Goal: Task Accomplishment & Management: Manage account settings

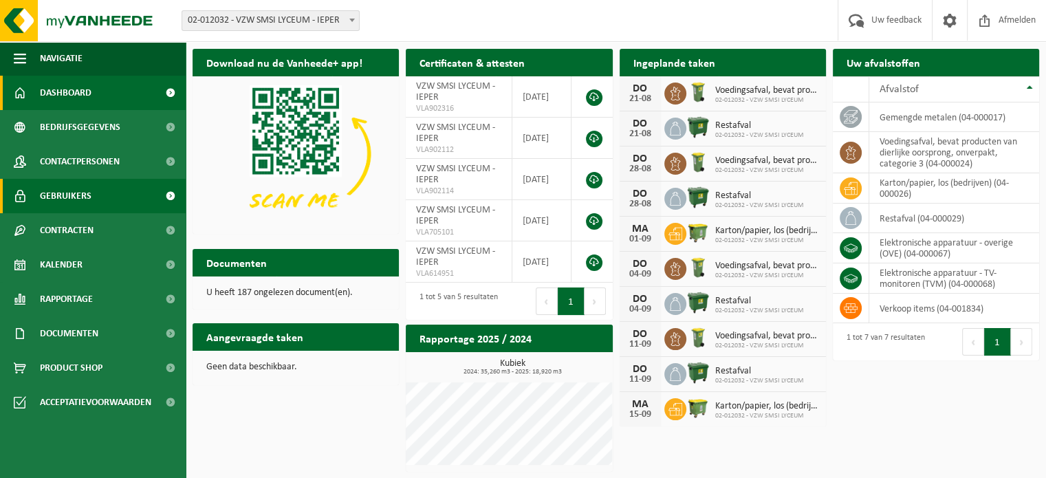
click at [73, 191] on span "Gebruikers" at bounding box center [66, 196] width 52 height 34
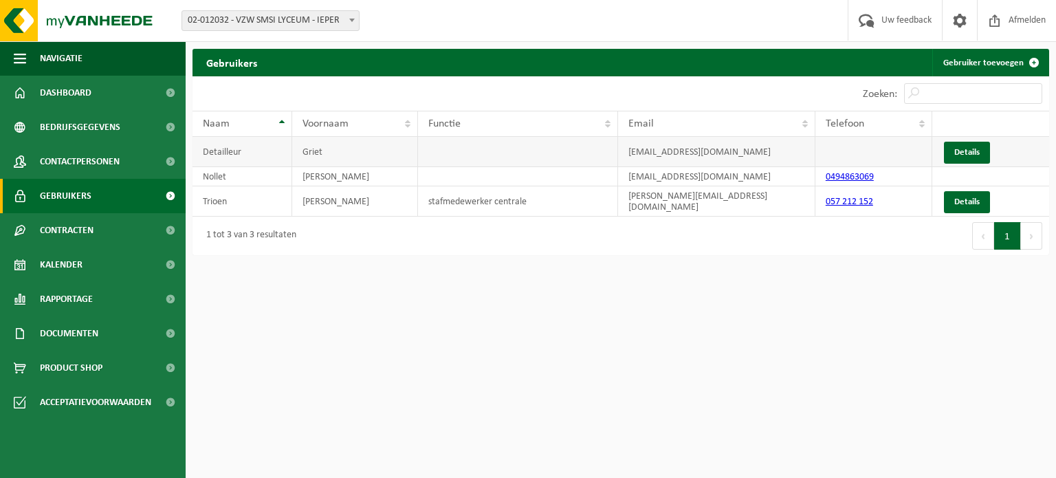
click at [238, 164] on td "Detailleur" at bounding box center [242, 152] width 100 height 30
click at [223, 177] on td "Nollet" at bounding box center [242, 176] width 100 height 19
click at [74, 82] on span "Dashboard" at bounding box center [66, 93] width 52 height 34
click at [76, 87] on span "Dashboard" at bounding box center [66, 93] width 52 height 34
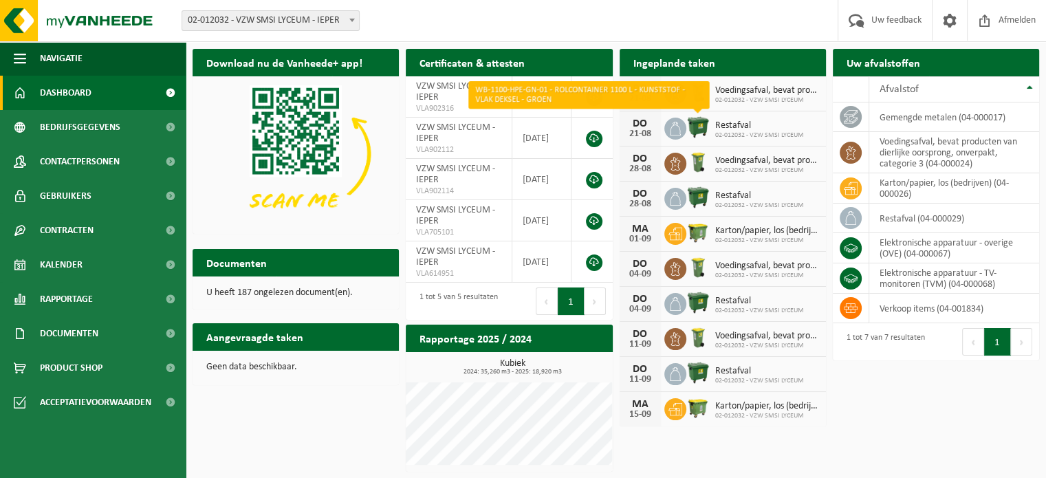
click at [702, 129] on img at bounding box center [697, 126] width 23 height 23
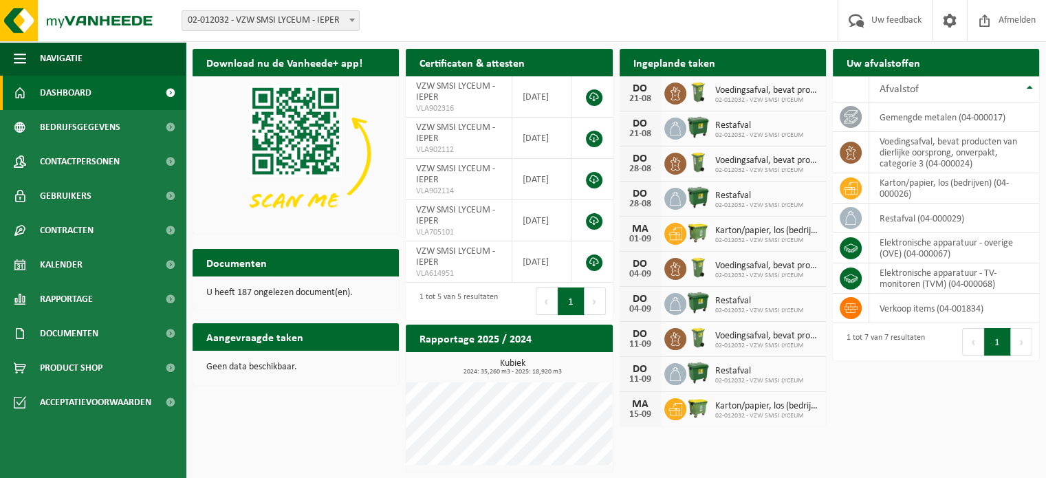
click at [702, 129] on img at bounding box center [697, 126] width 23 height 23
click at [737, 122] on span "Restafval" at bounding box center [759, 125] width 89 height 11
click at [641, 133] on div "21-08" at bounding box center [639, 134] width 27 height 10
click at [795, 126] on span "Restafval" at bounding box center [759, 125] width 89 height 11
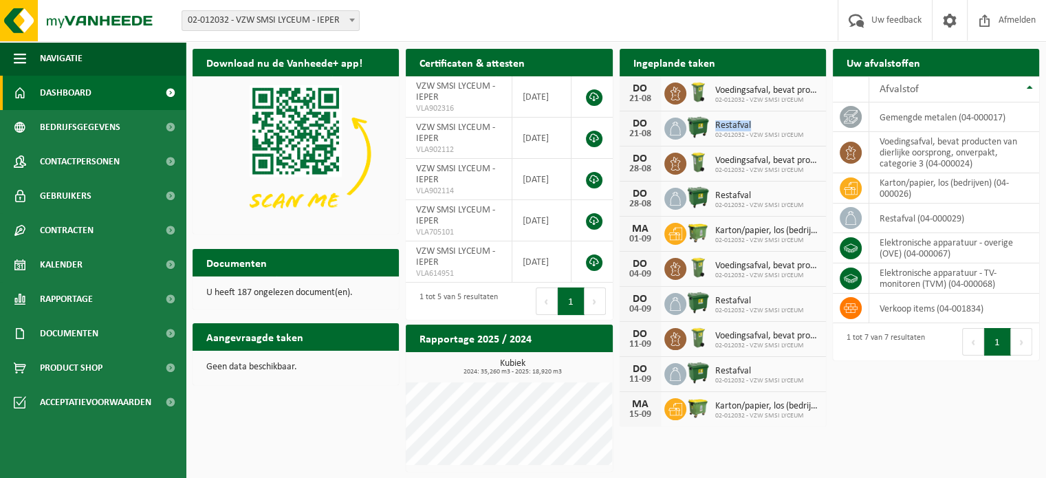
click at [795, 126] on span "Restafval" at bounding box center [759, 125] width 89 height 11
click at [747, 127] on span "Restafval" at bounding box center [759, 125] width 89 height 11
click at [694, 120] on img at bounding box center [697, 126] width 23 height 23
click at [955, 17] on span at bounding box center [949, 20] width 21 height 41
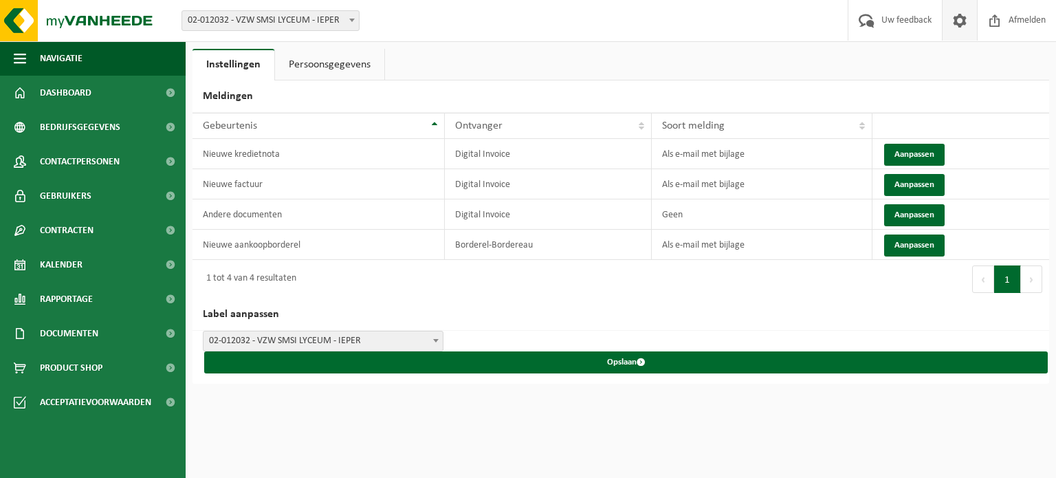
click at [334, 67] on link "Persoonsgegevens" at bounding box center [329, 65] width 109 height 32
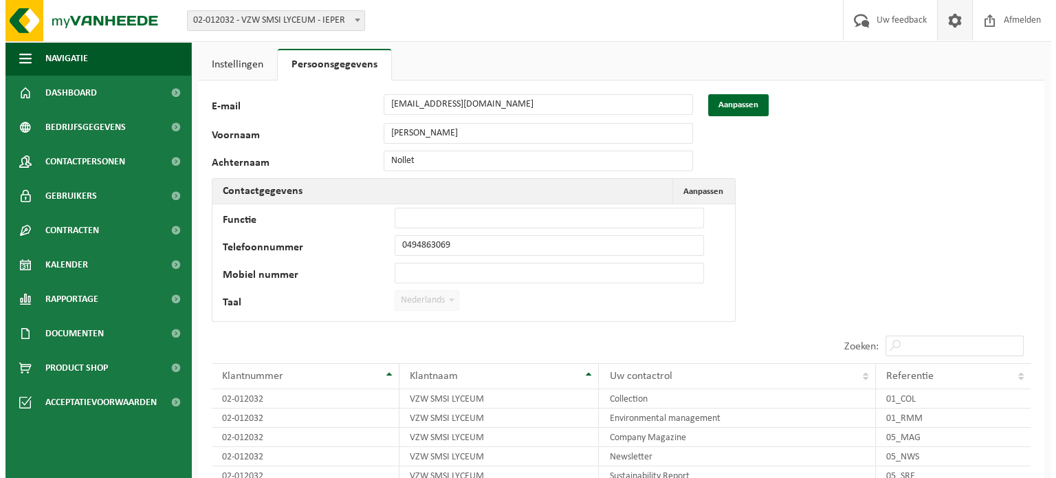
scroll to position [129, 0]
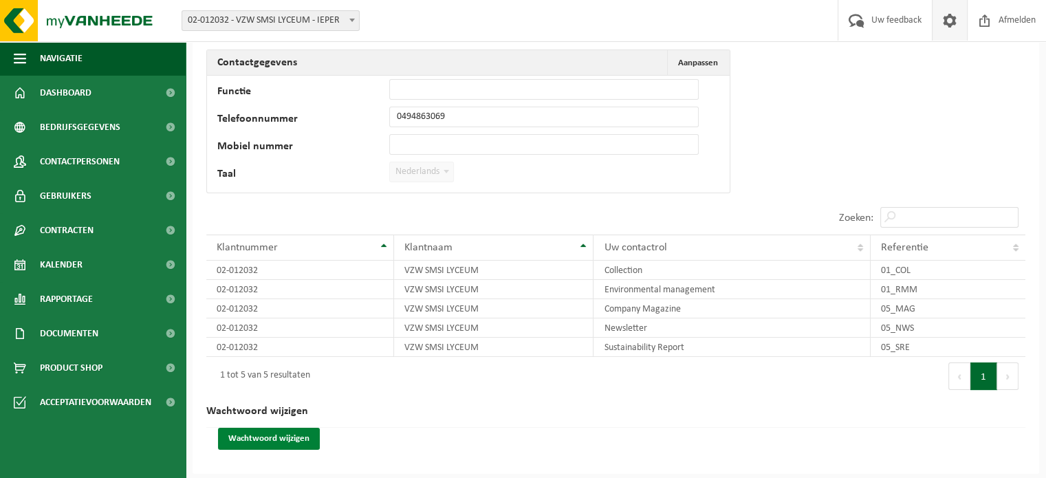
click at [295, 434] on button "Wachtwoord wijzigen" at bounding box center [269, 439] width 102 height 22
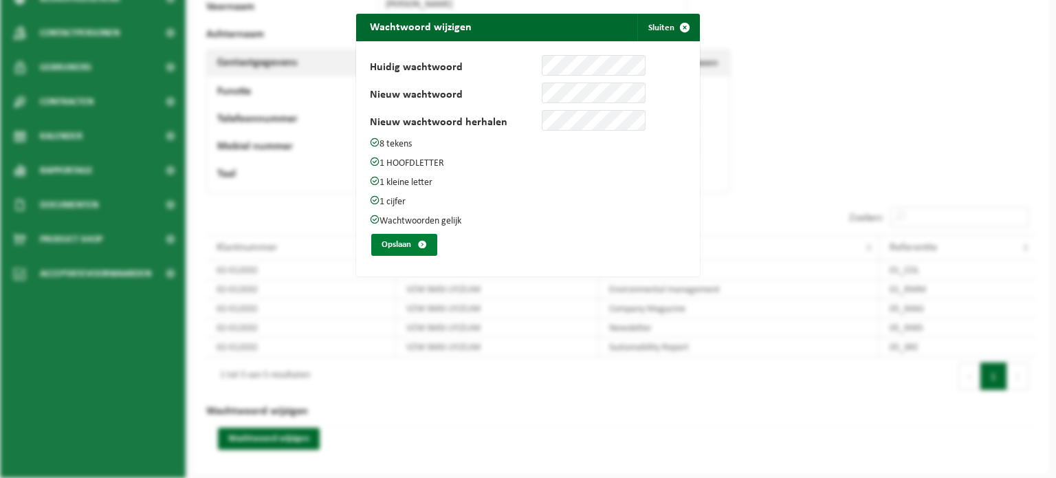
click at [389, 242] on button "Opslaan" at bounding box center [404, 245] width 66 height 22
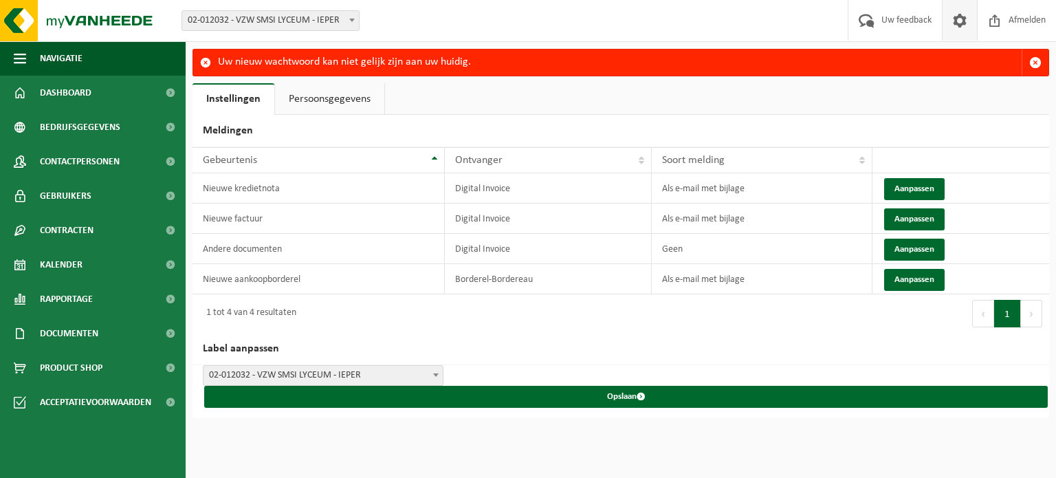
click at [340, 96] on link "Persoonsgegevens" at bounding box center [329, 99] width 109 height 32
click at [205, 62] on span at bounding box center [205, 62] width 11 height 11
click at [205, 64] on span at bounding box center [205, 62] width 11 height 11
click at [58, 85] on span "Dashboard" at bounding box center [66, 93] width 52 height 34
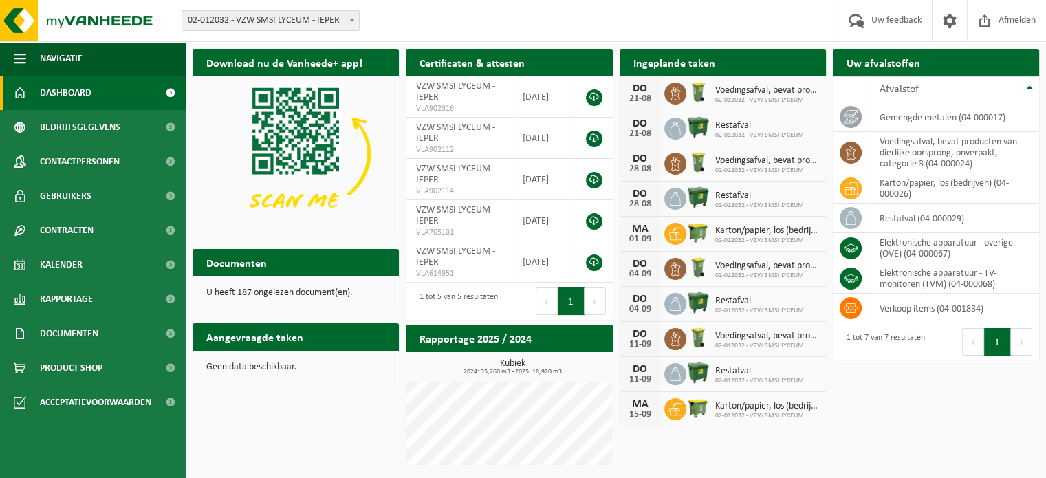
click at [708, 100] on div "Voedingsafval, bevat producten van dierlijke oorsprong, onverpakt, categorie 3 …" at bounding box center [763, 93] width 111 height 21
click at [705, 123] on img at bounding box center [697, 126] width 23 height 23
drag, startPoint x: 705, startPoint y: 123, endPoint x: 894, endPoint y: 376, distance: 316.2
click at [894, 376] on div "Download nu de Vanheede+ app! Verberg Certificaten & attesten Bekijk uw certifi…" at bounding box center [615, 260] width 853 height 437
click at [69, 266] on span "Kalender" at bounding box center [61, 264] width 43 height 34
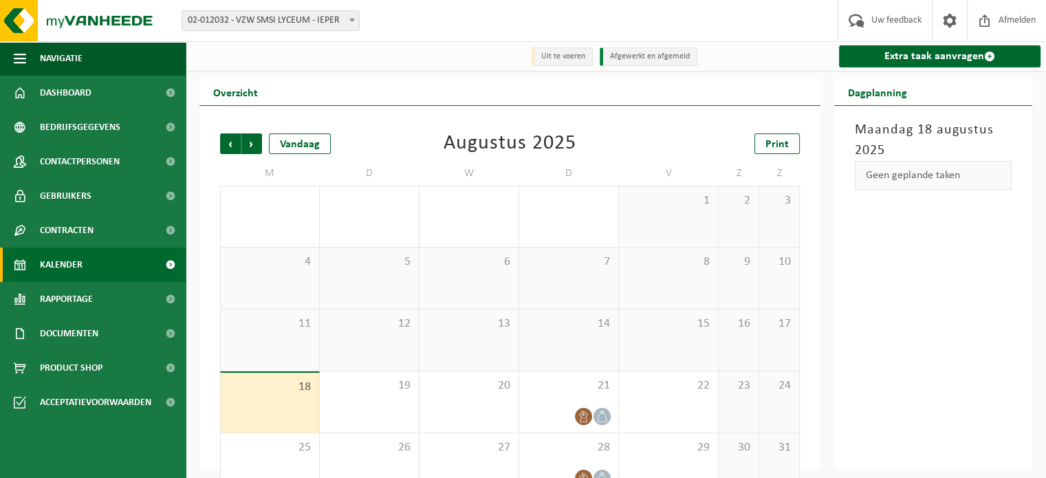
scroll to position [32, 0]
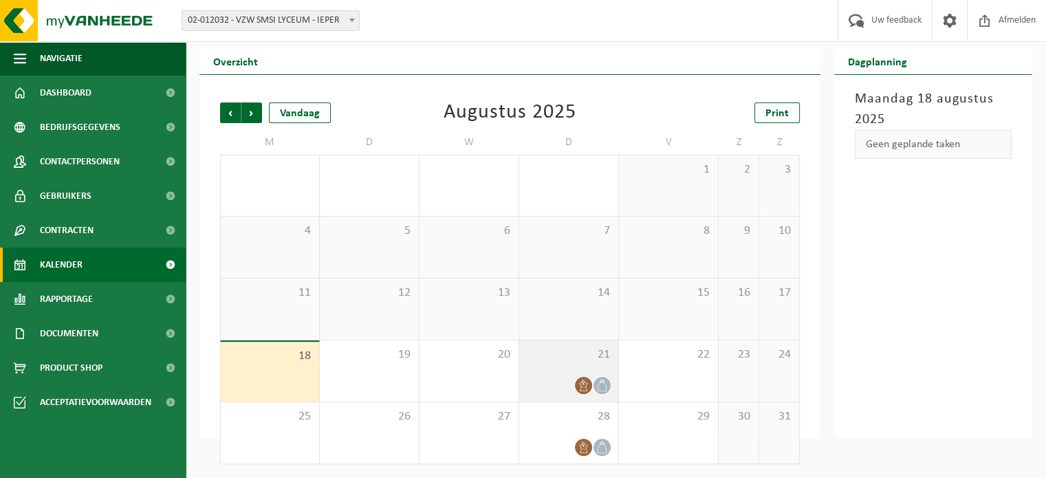
click at [602, 387] on icon at bounding box center [602, 385] width 12 height 12
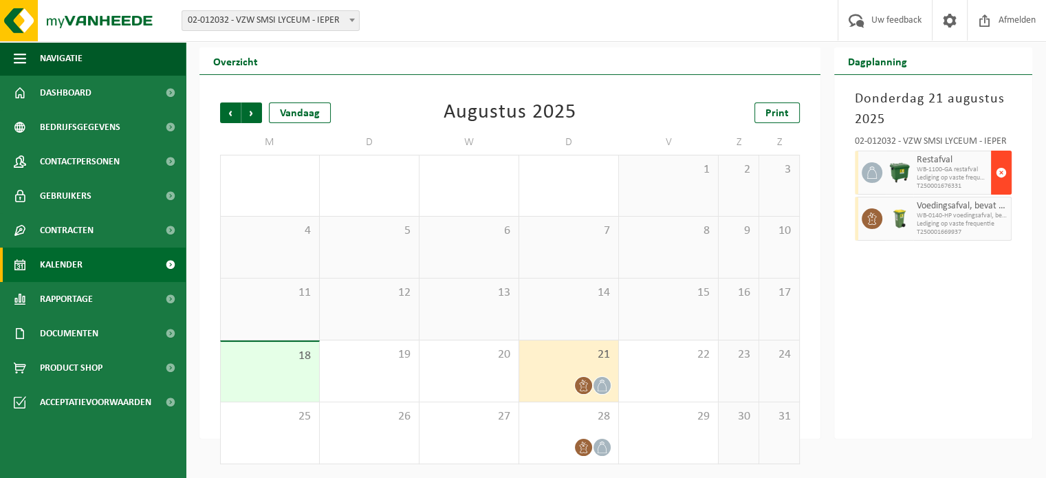
click at [1001, 173] on span "button" at bounding box center [1000, 172] width 11 height 27
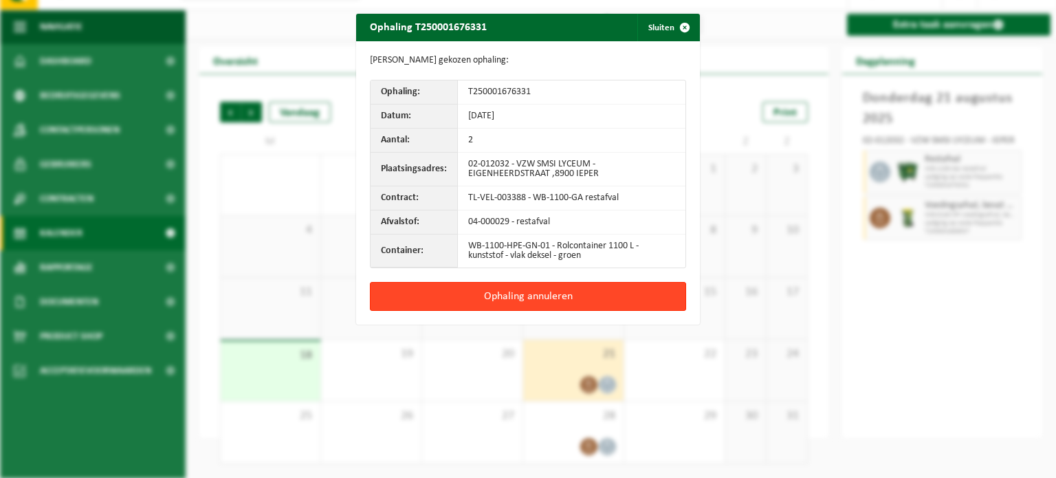
click at [517, 287] on button "Ophaling annuleren" at bounding box center [528, 296] width 316 height 29
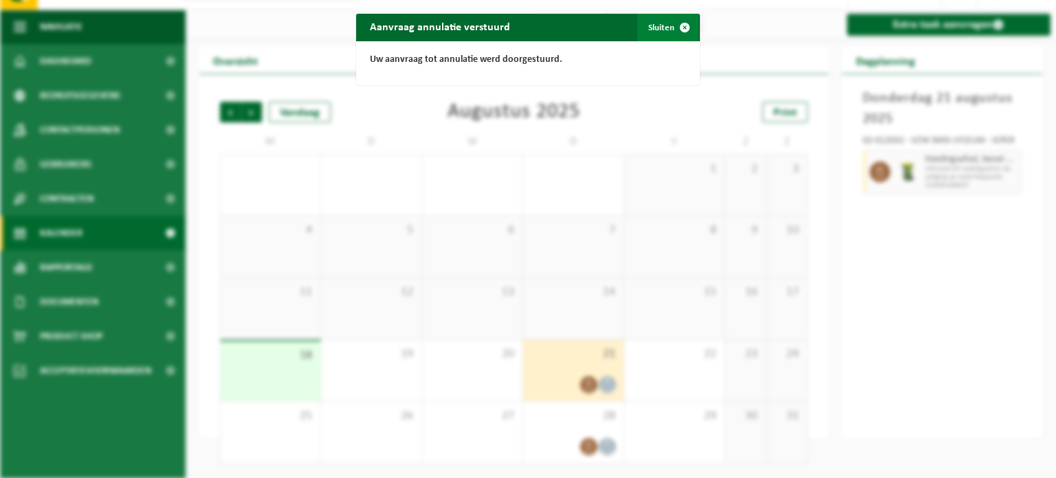
click at [657, 24] on button "Sluiten" at bounding box center [667, 27] width 61 height 27
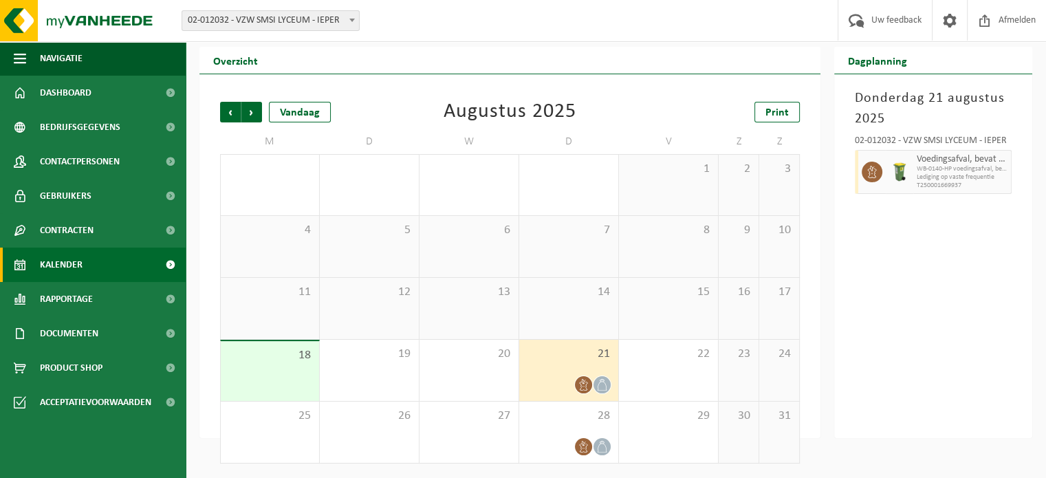
scroll to position [32, 0]
click at [254, 111] on span "Volgende" at bounding box center [251, 111] width 21 height 21
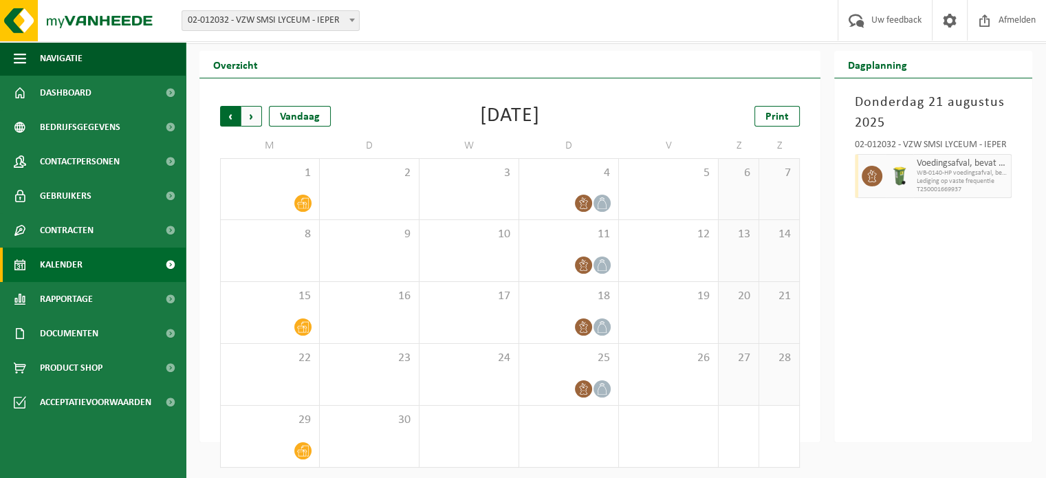
scroll to position [28, 0]
click at [229, 115] on span "Vorige" at bounding box center [230, 115] width 21 height 21
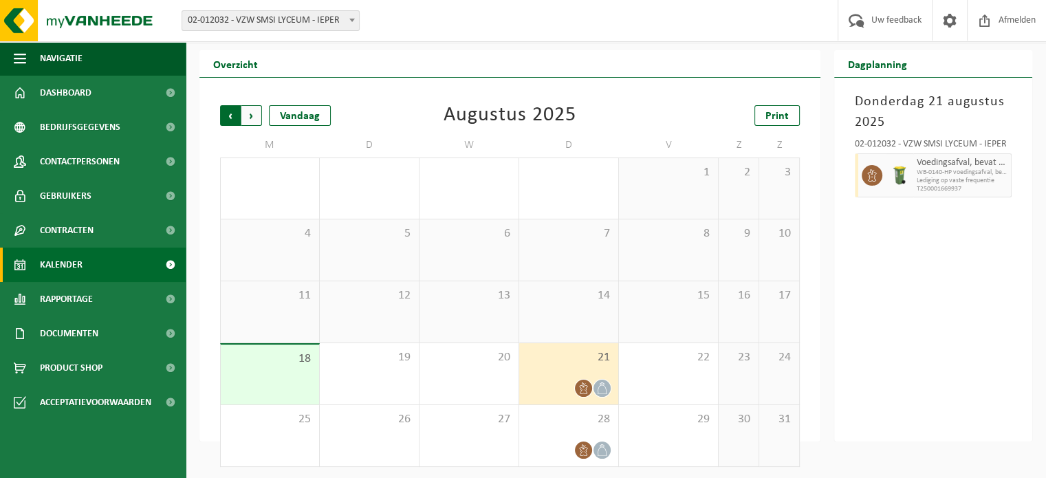
click at [252, 113] on span "Volgende" at bounding box center [251, 115] width 21 height 21
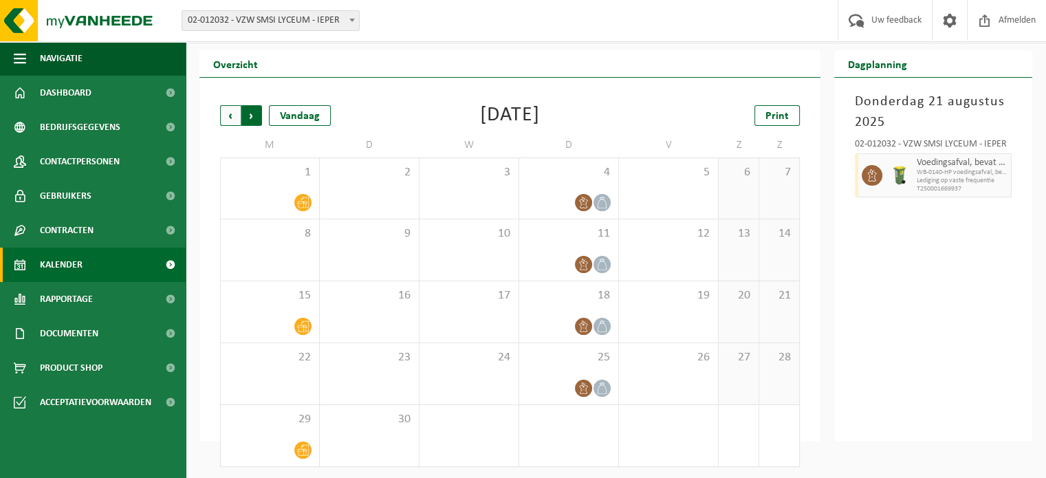
click at [224, 115] on span "Vorige" at bounding box center [230, 115] width 21 height 21
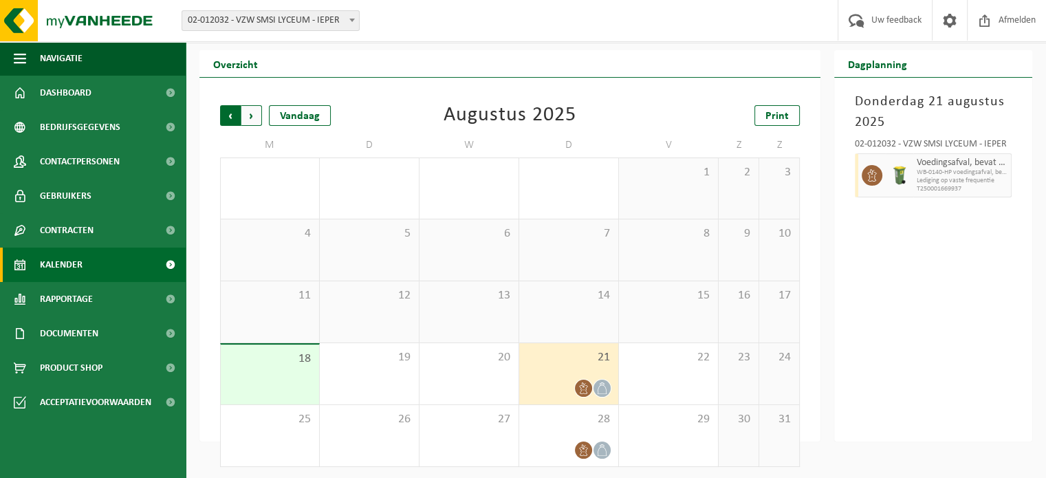
click at [255, 118] on span "Volgende" at bounding box center [251, 115] width 21 height 21
